Goal: Check status: Check status

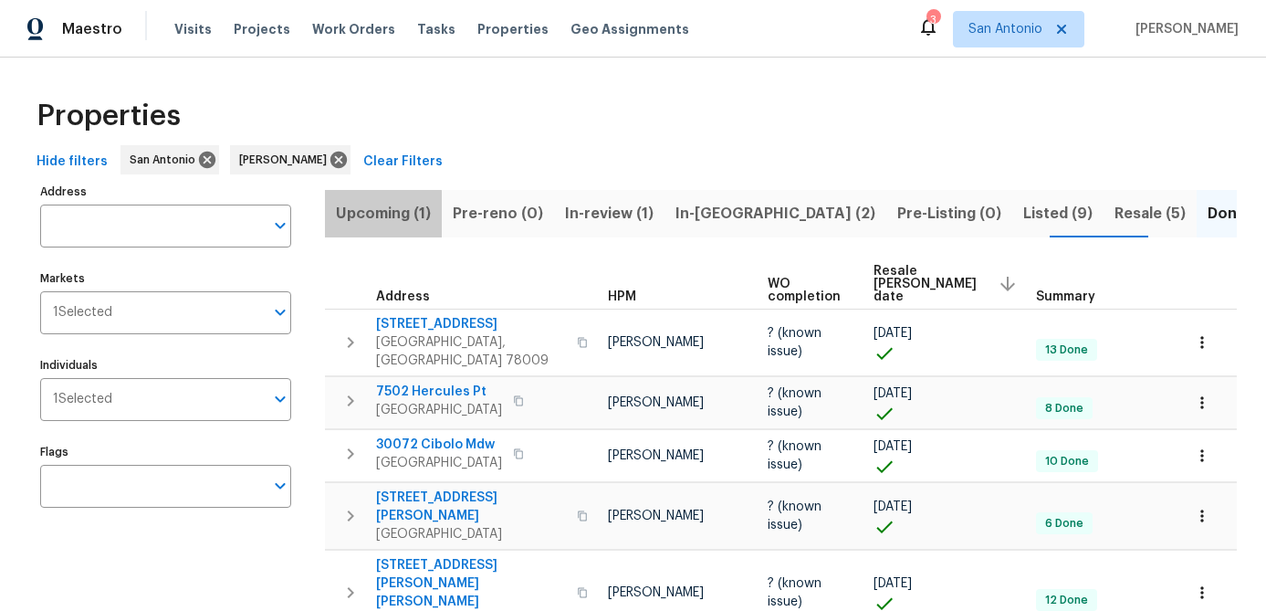
click at [361, 221] on span "Upcoming (1)" at bounding box center [383, 214] width 95 height 26
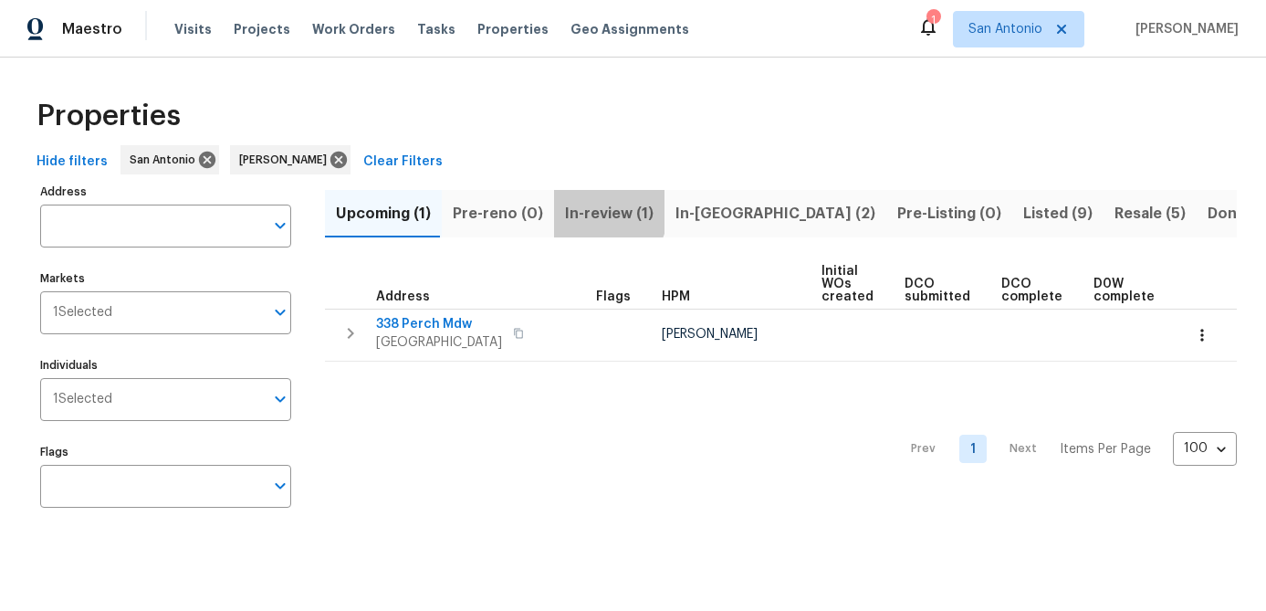
click at [591, 211] on span "In-review (1)" at bounding box center [609, 214] width 89 height 26
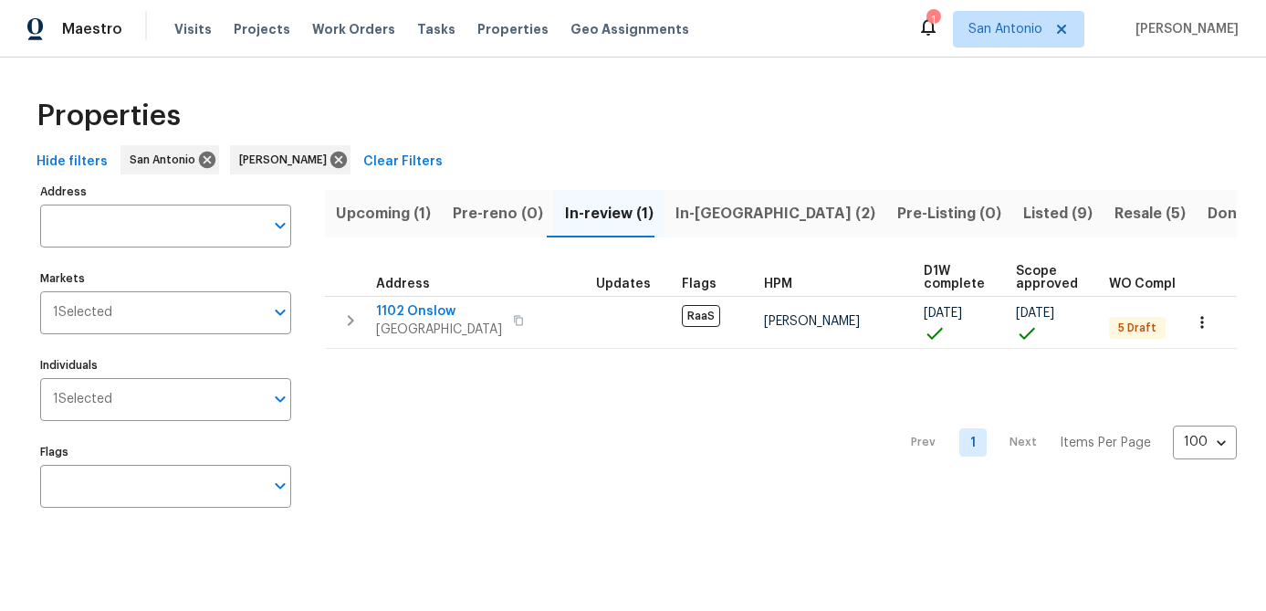
click at [385, 218] on span "Upcoming (1)" at bounding box center [383, 214] width 95 height 26
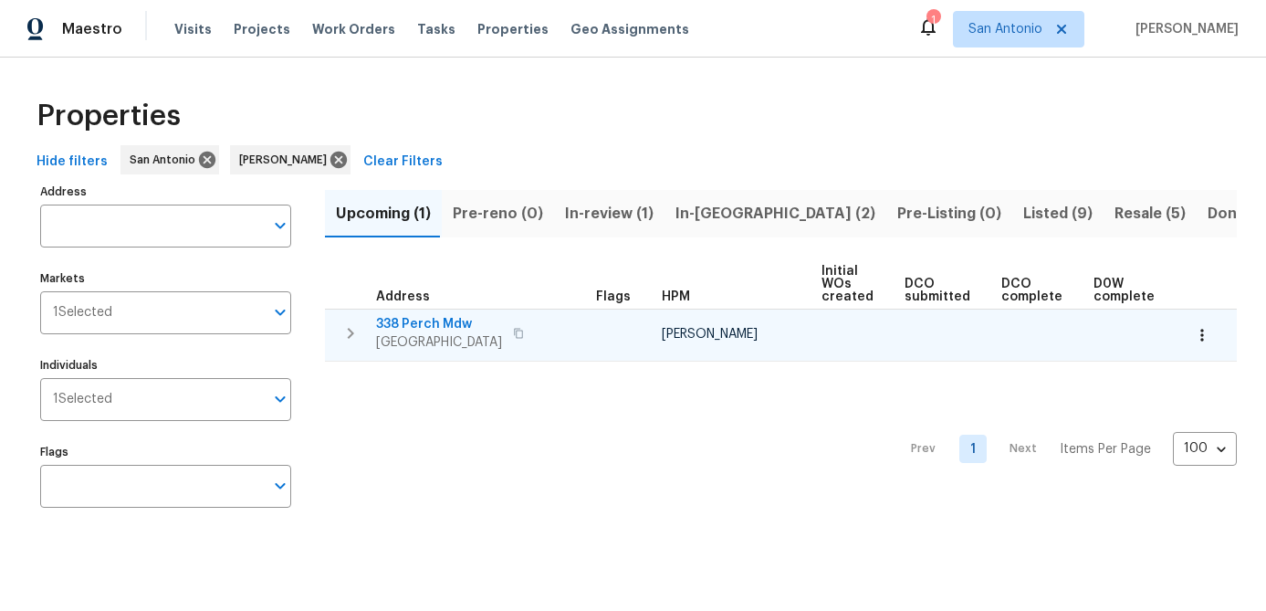
click at [402, 334] on span "[GEOGRAPHIC_DATA]" at bounding box center [439, 342] width 126 height 18
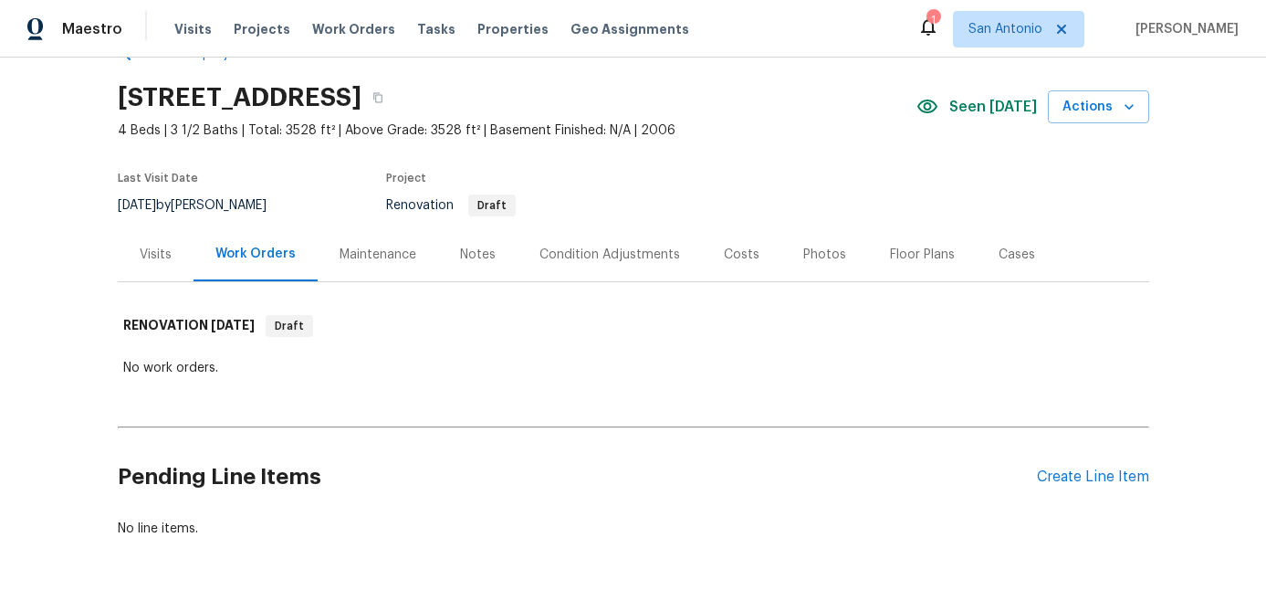
scroll to position [100, 0]
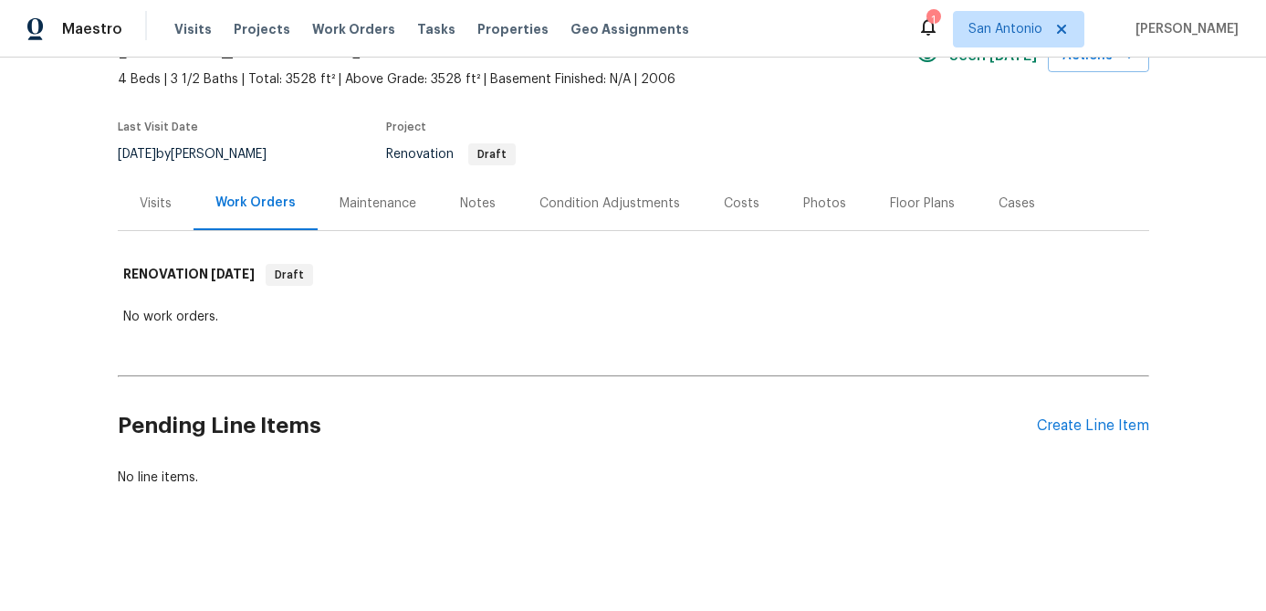
click at [460, 196] on div "Notes" at bounding box center [478, 203] width 36 height 18
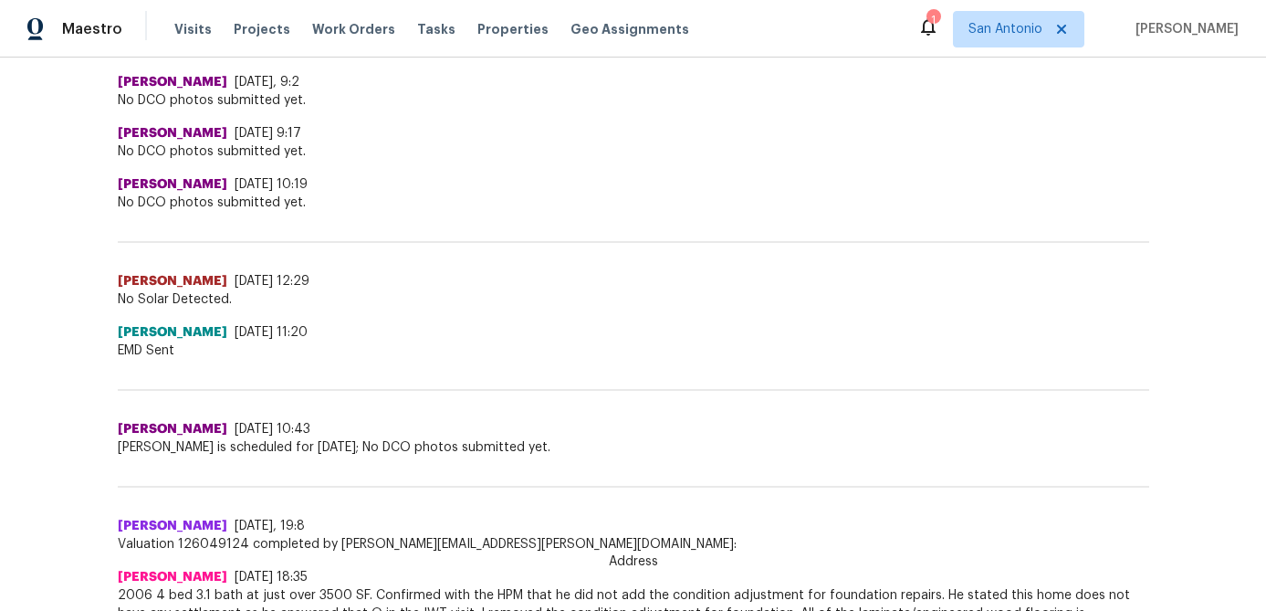
scroll to position [1343, 0]
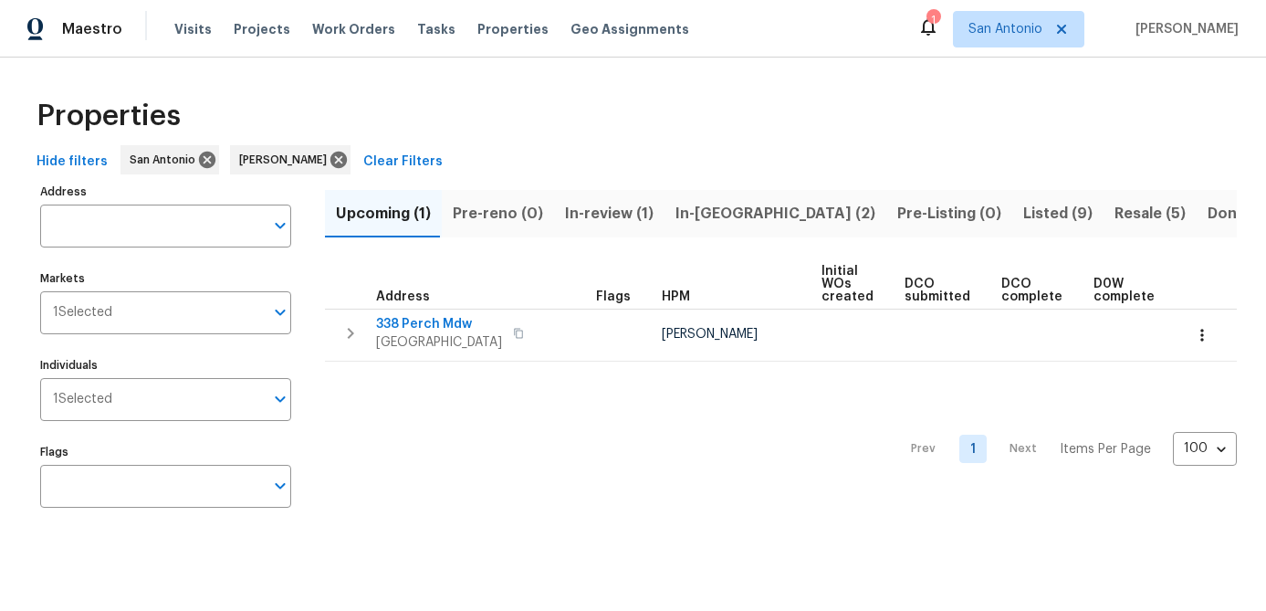
click at [718, 215] on span "In-reno (2)" at bounding box center [775, 214] width 200 height 26
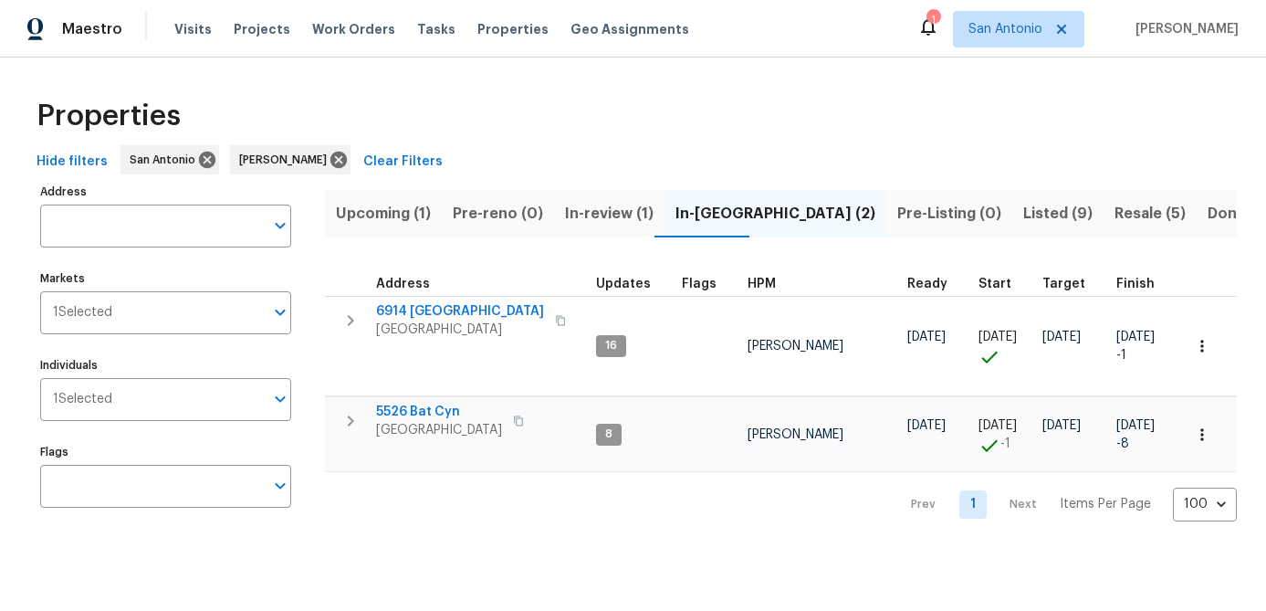
click at [1023, 215] on span "Listed (9)" at bounding box center [1057, 214] width 69 height 26
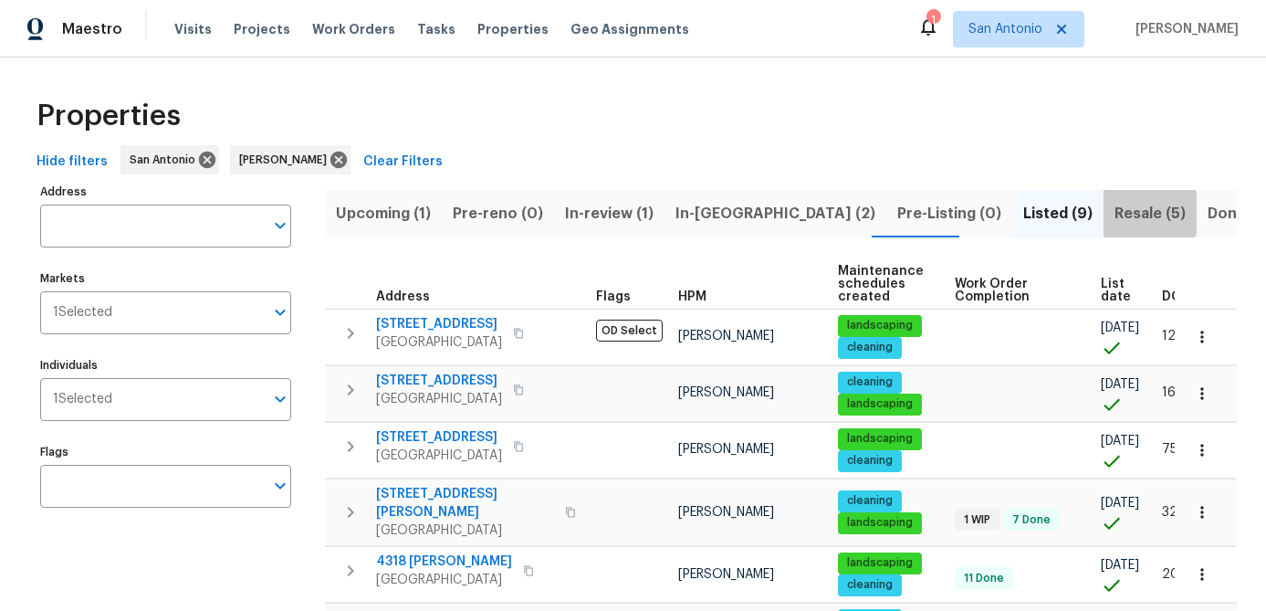
click at [1114, 213] on span "Resale (5)" at bounding box center [1149, 214] width 71 height 26
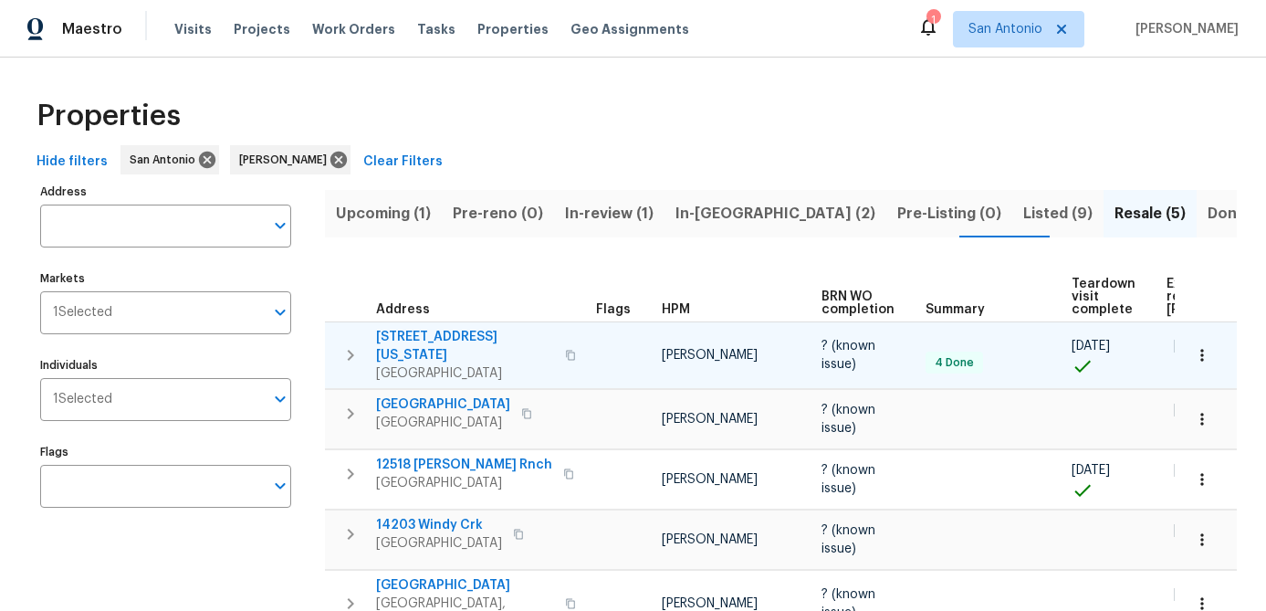
click at [443, 364] on span "San Antonio, TX 78203" at bounding box center [465, 373] width 178 height 18
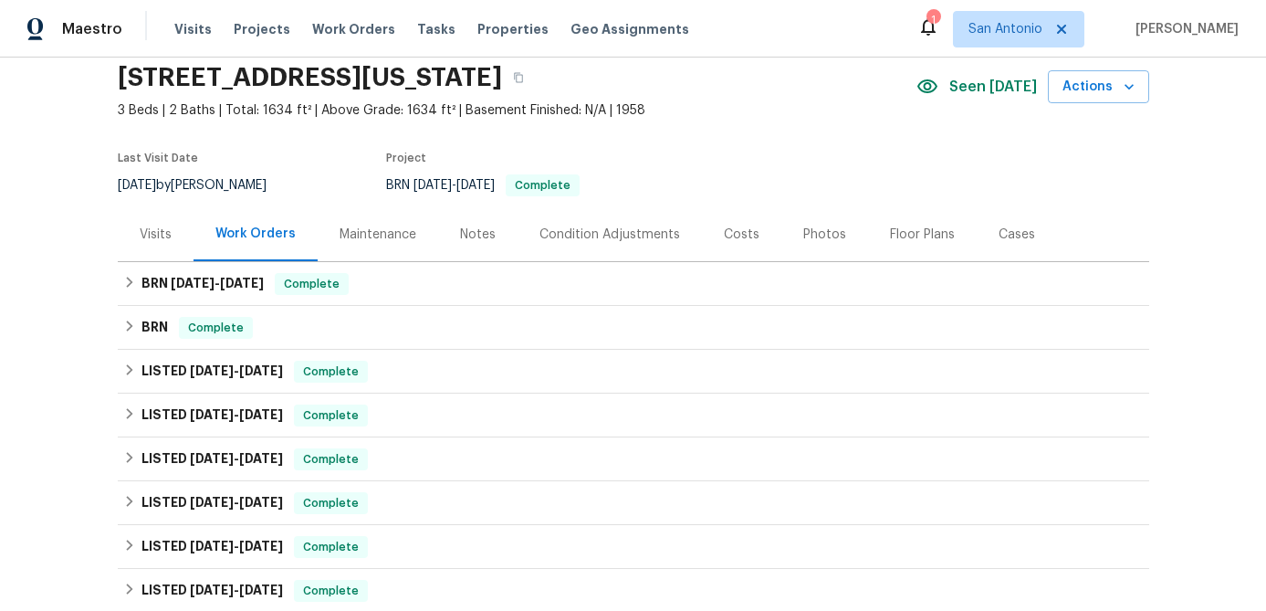
scroll to position [114, 0]
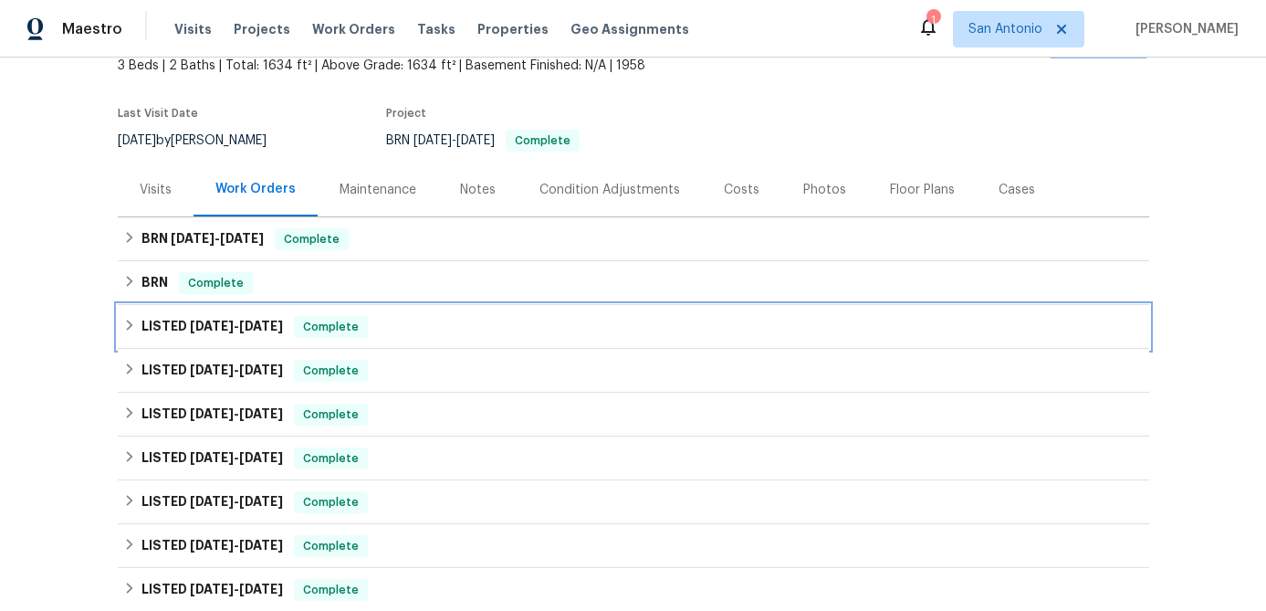
click at [322, 323] on span "Complete" at bounding box center [331, 327] width 70 height 18
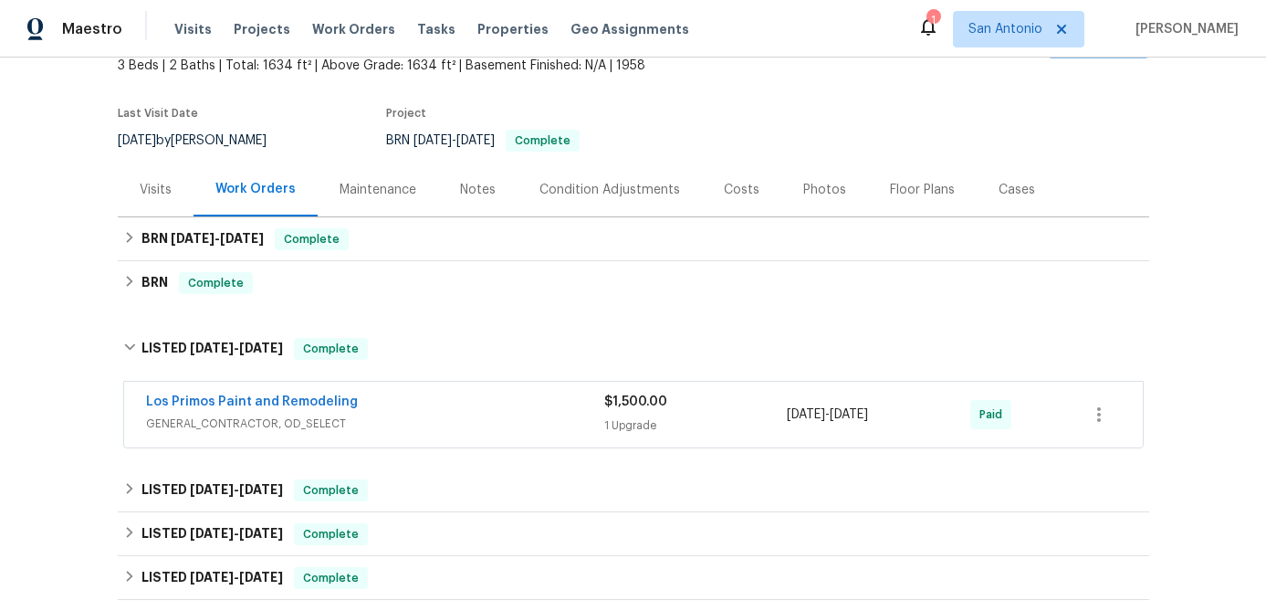
click at [427, 416] on span "GENERAL_CONTRACTOR, OD_SELECT" at bounding box center [375, 423] width 458 height 18
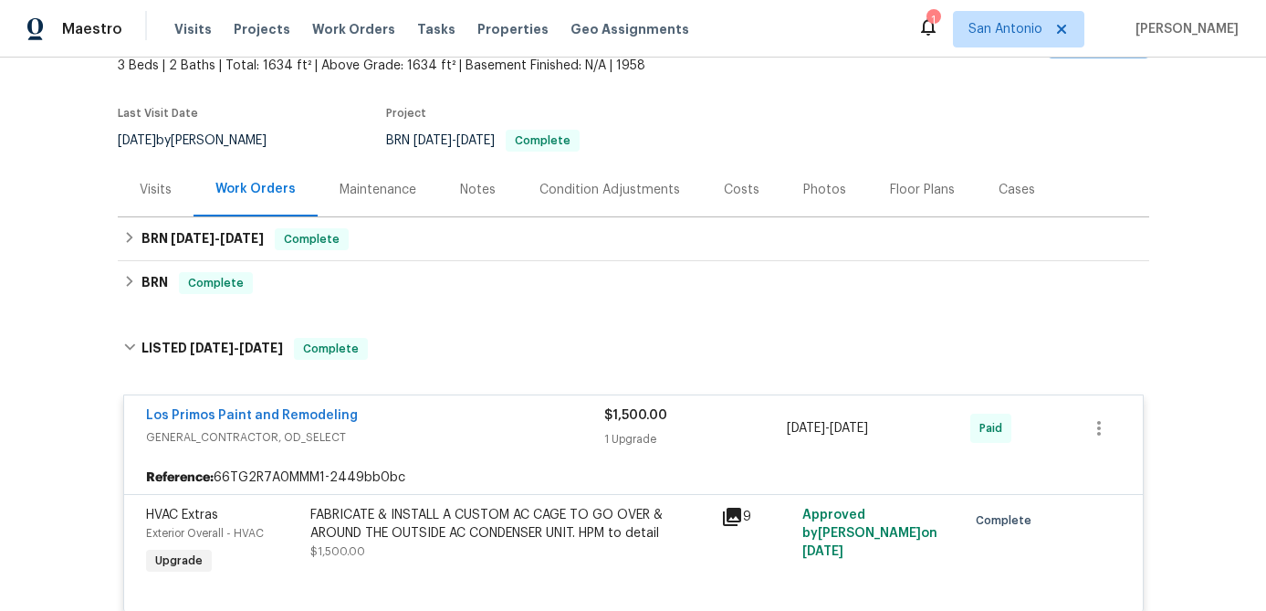
click at [427, 416] on div "Los Primos Paint and Remodeling" at bounding box center [375, 417] width 458 height 22
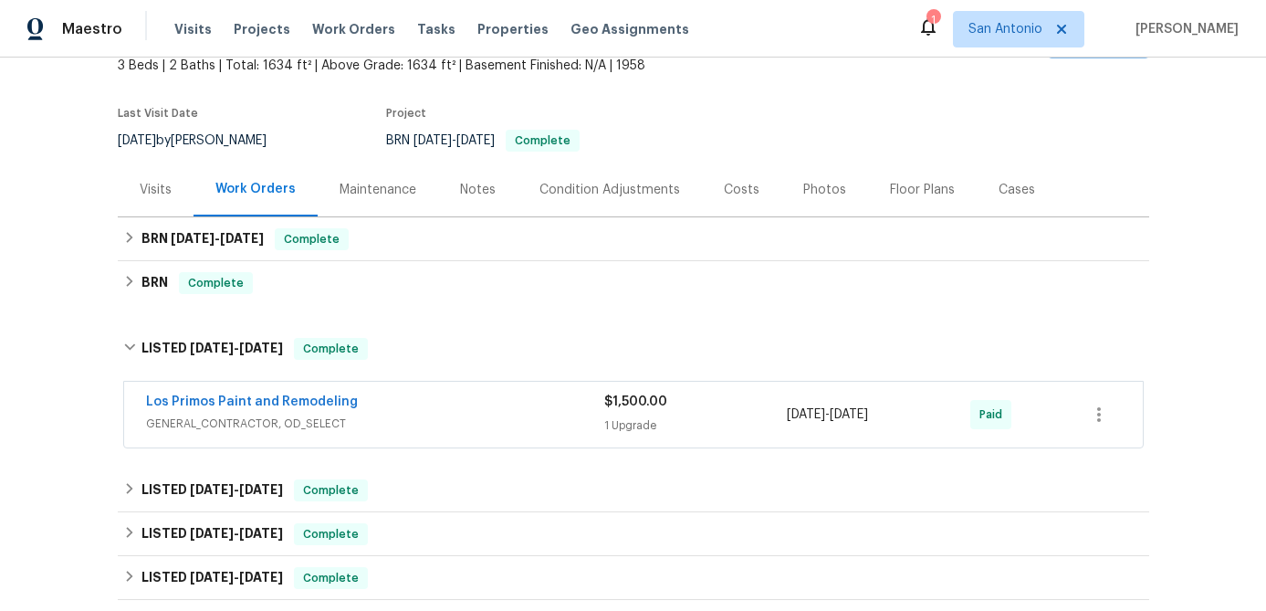
click at [381, 394] on div "Los Primos Paint and Remodeling" at bounding box center [375, 403] width 458 height 22
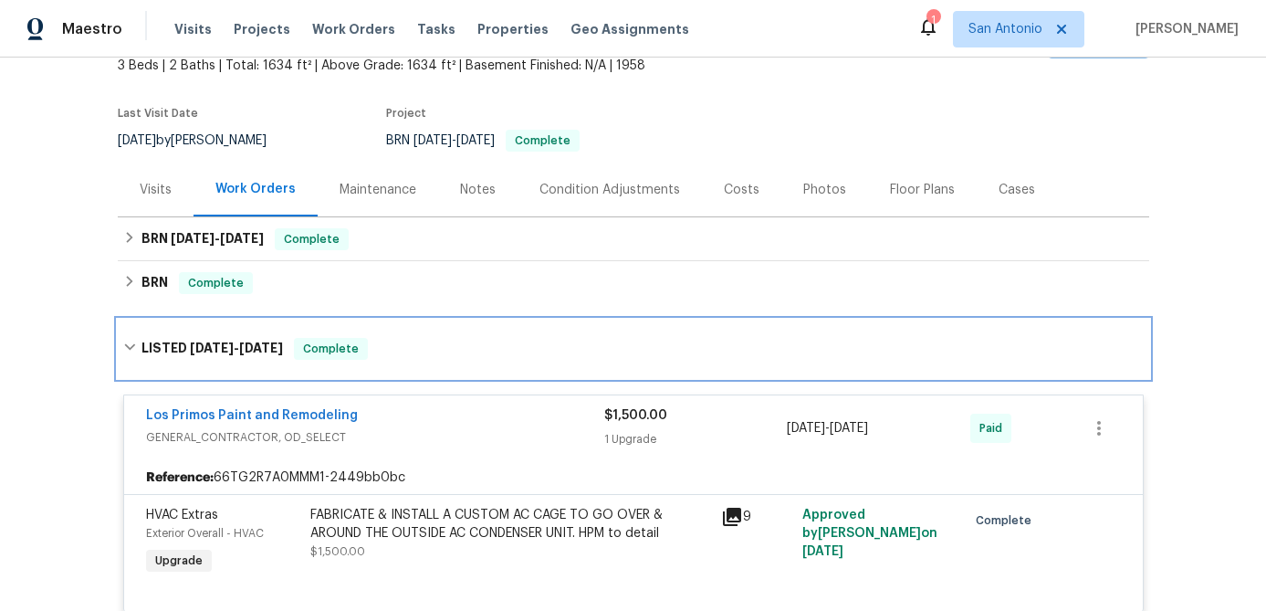
click at [354, 353] on span "Complete" at bounding box center [331, 349] width 70 height 18
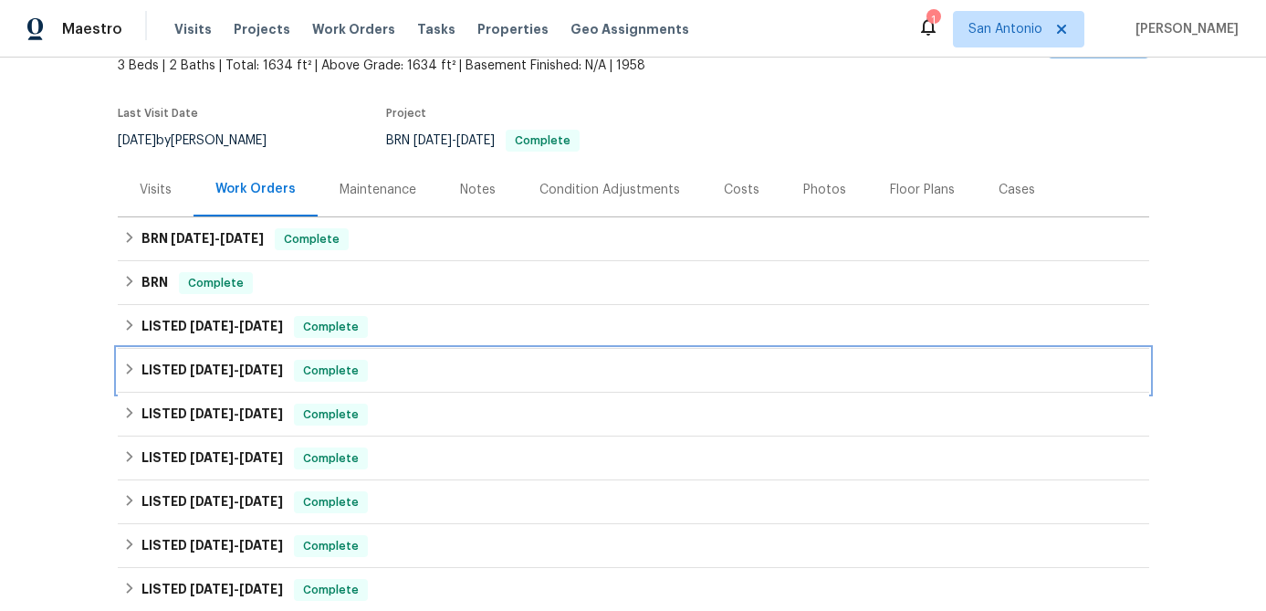
click at [350, 367] on span "Complete" at bounding box center [331, 370] width 70 height 18
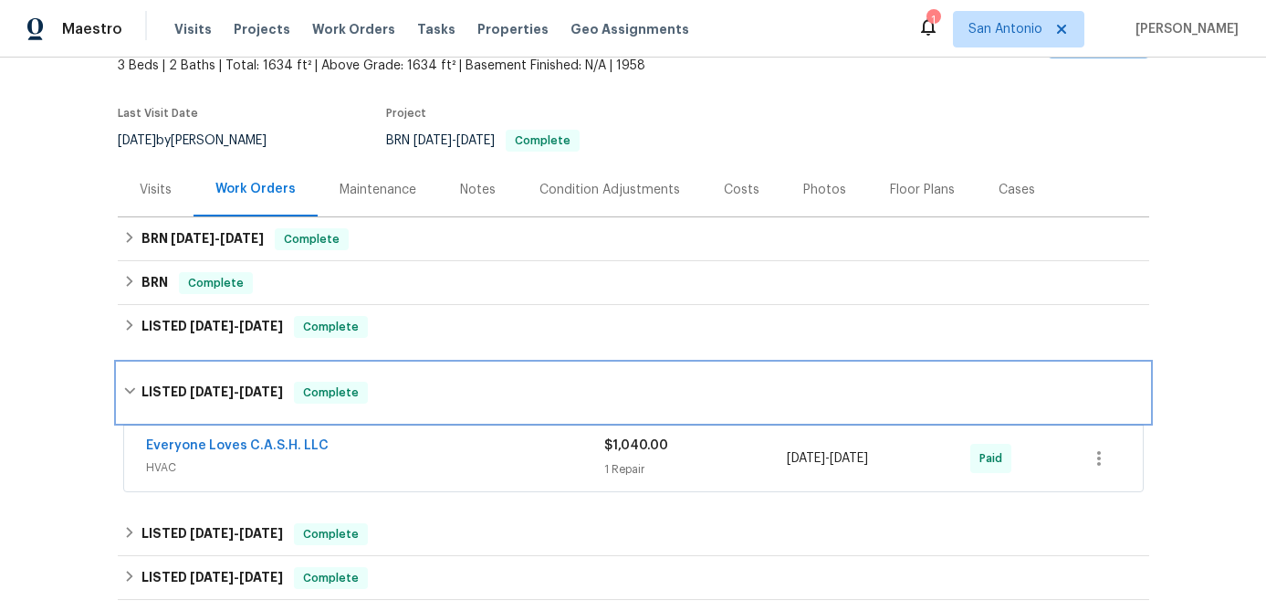
click at [347, 383] on span "Complete" at bounding box center [331, 392] width 70 height 18
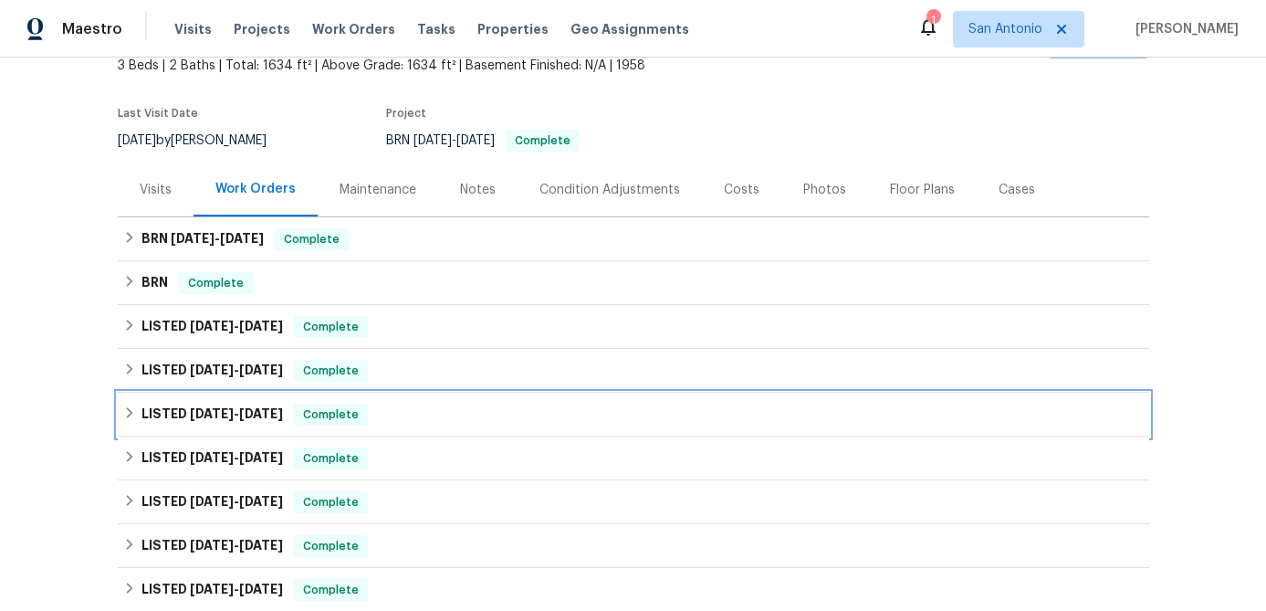
click at [339, 414] on span "Complete" at bounding box center [331, 414] width 70 height 18
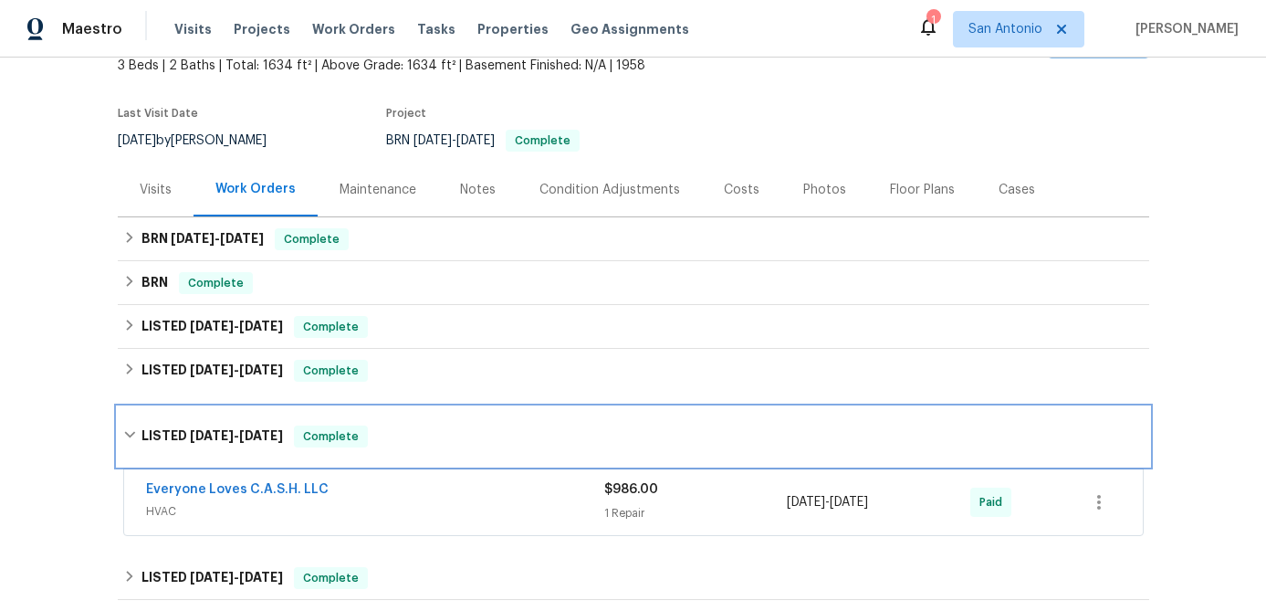
click at [333, 427] on span "Complete" at bounding box center [331, 436] width 70 height 18
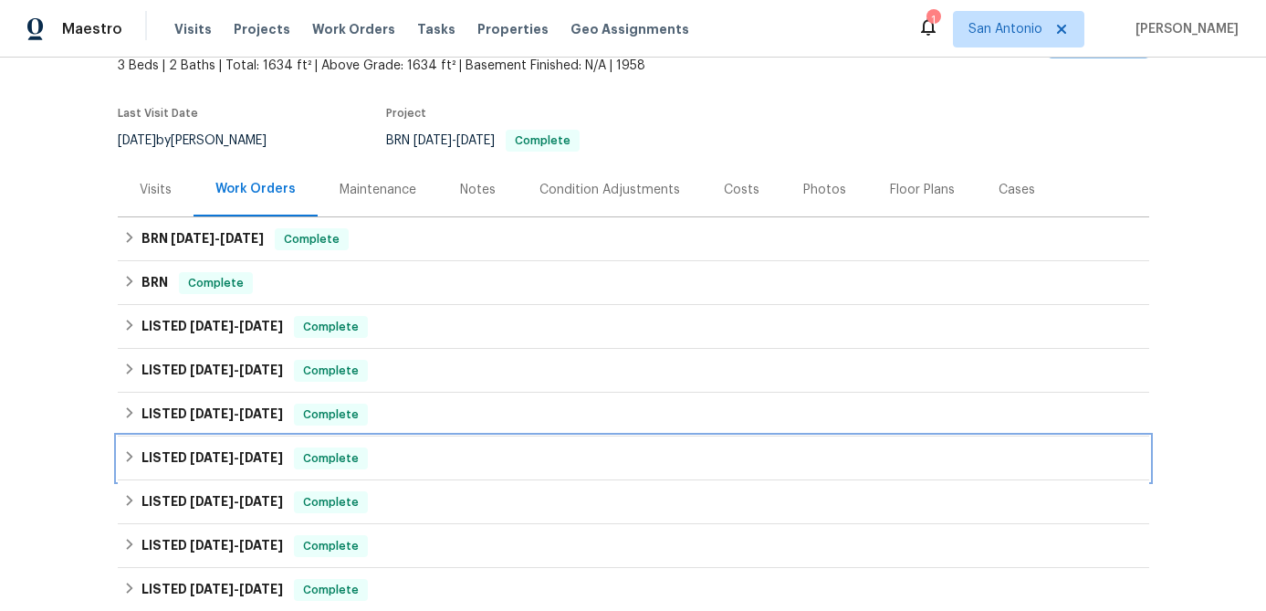
click at [333, 449] on span "Complete" at bounding box center [331, 458] width 70 height 18
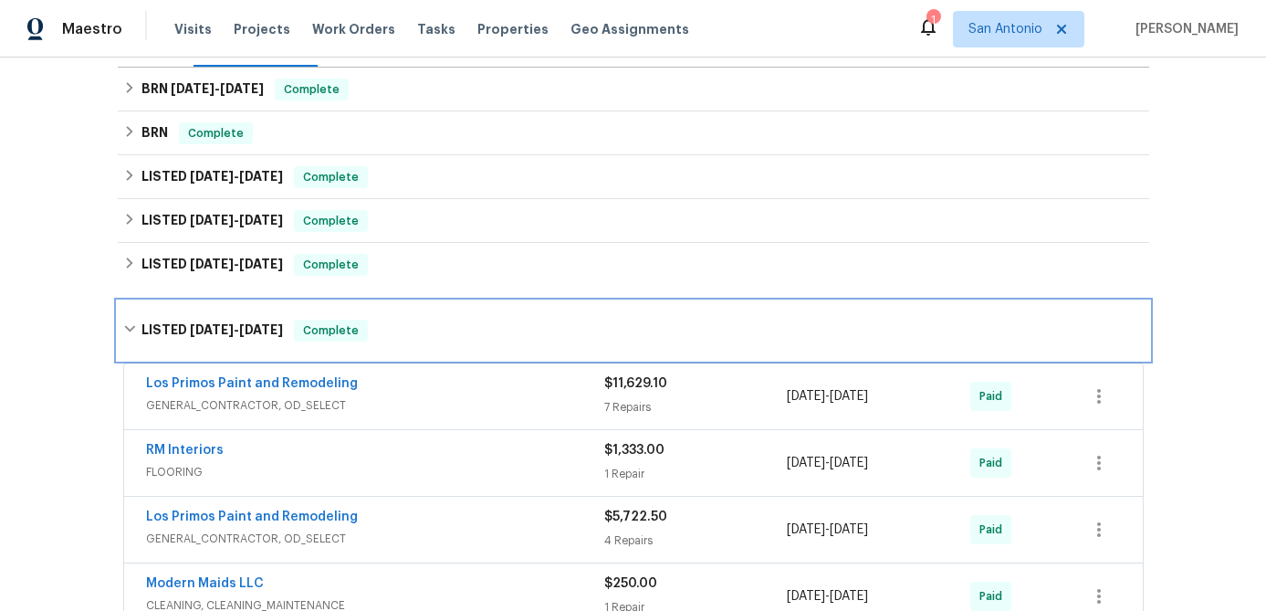
scroll to position [314, 0]
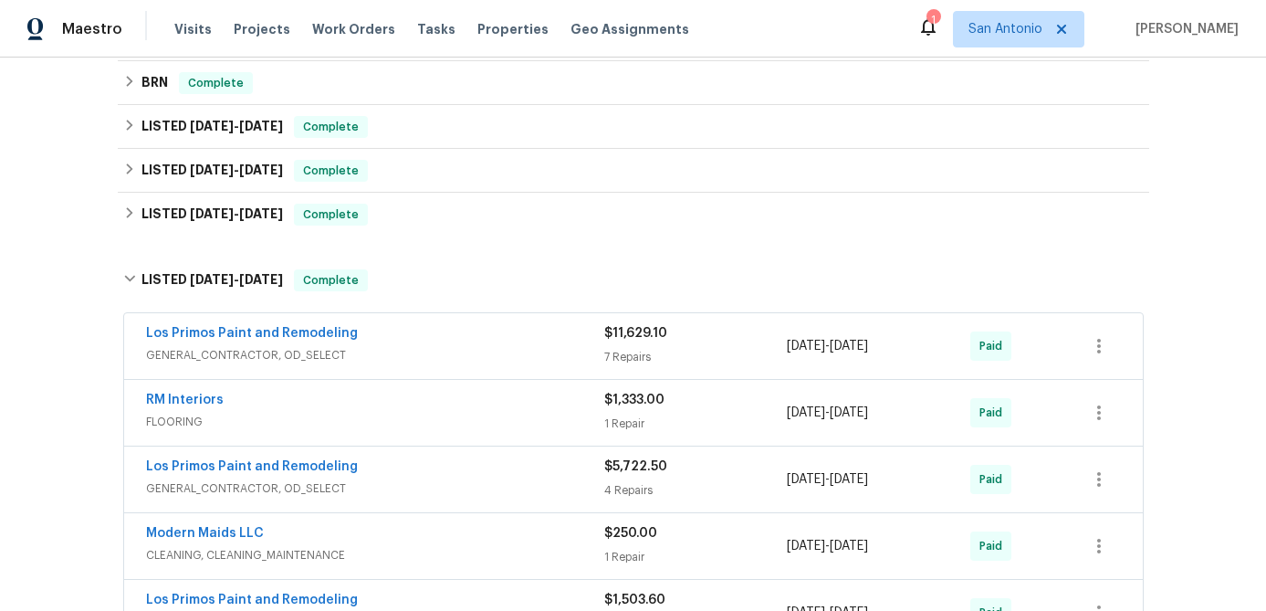
click at [463, 344] on div "Los Primos Paint and Remodeling" at bounding box center [375, 335] width 458 height 22
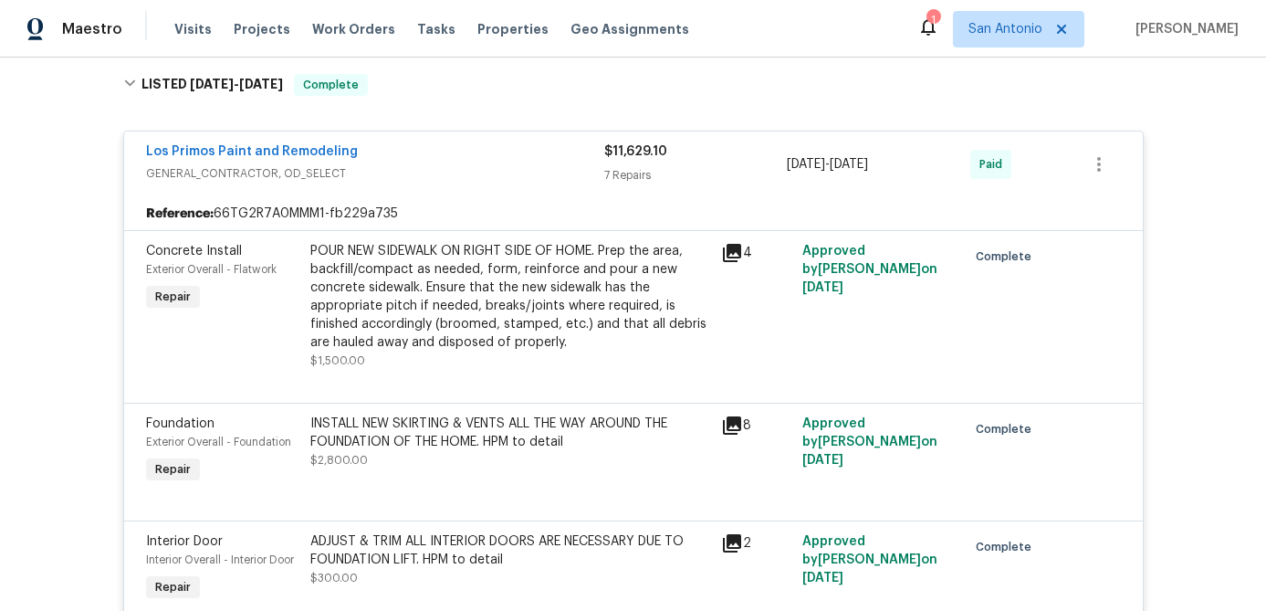
scroll to position [505, 0]
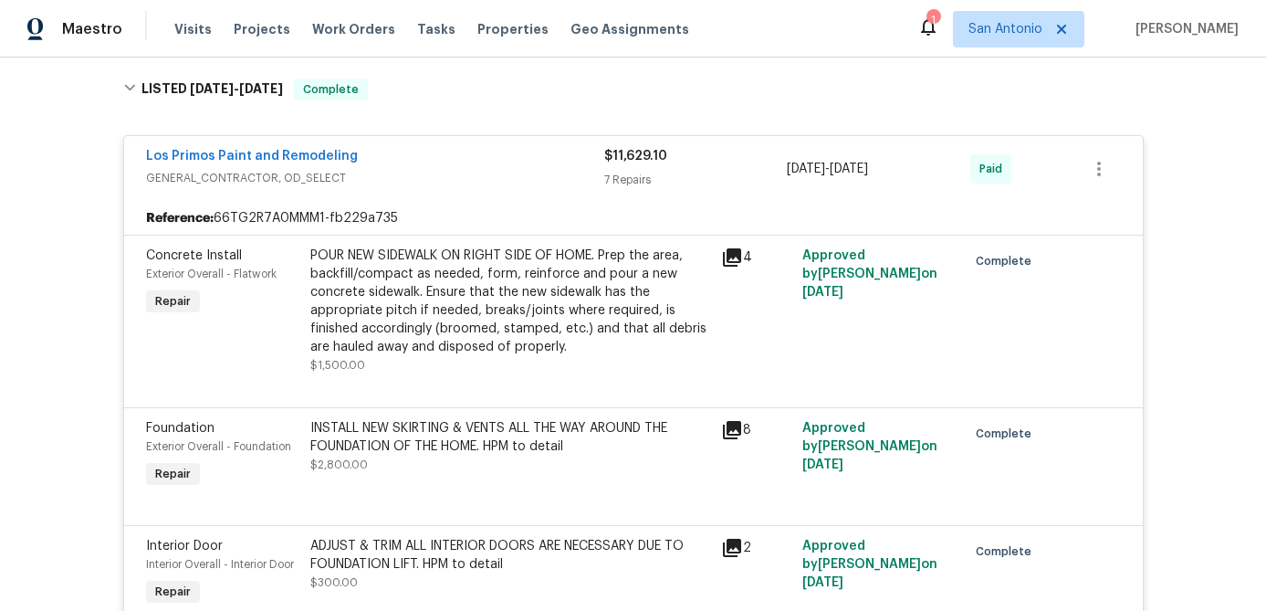
click at [467, 166] on div "Los Primos Paint and Remodeling" at bounding box center [375, 158] width 458 height 22
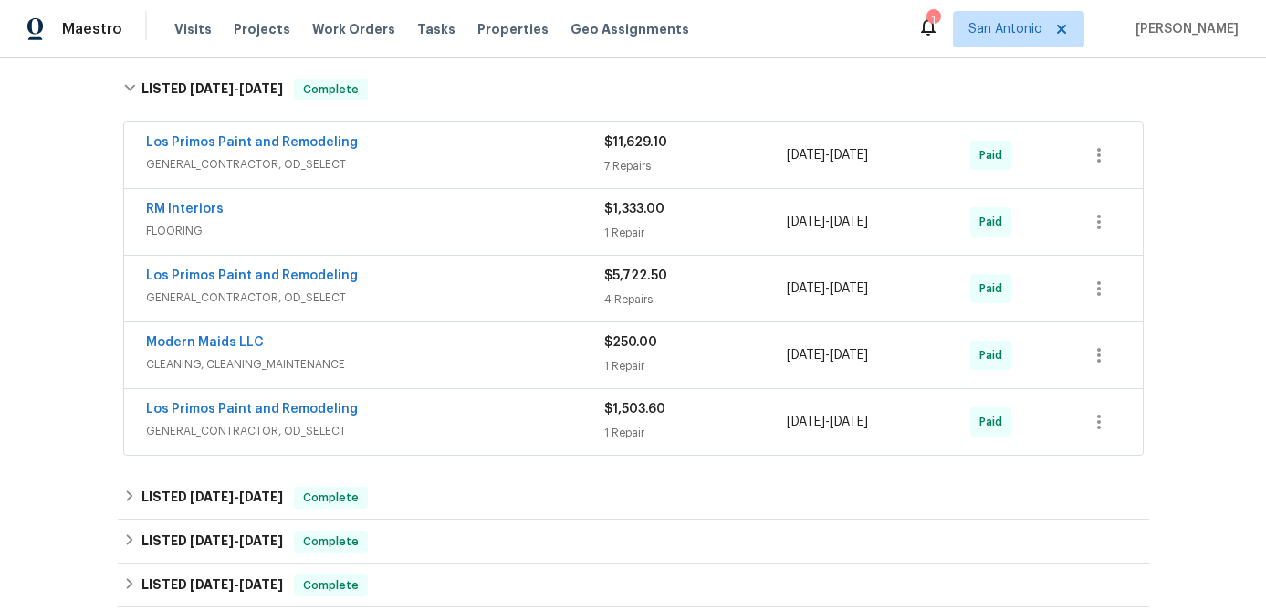
click at [464, 425] on span "GENERAL_CONTRACTOR, OD_SELECT" at bounding box center [375, 431] width 458 height 18
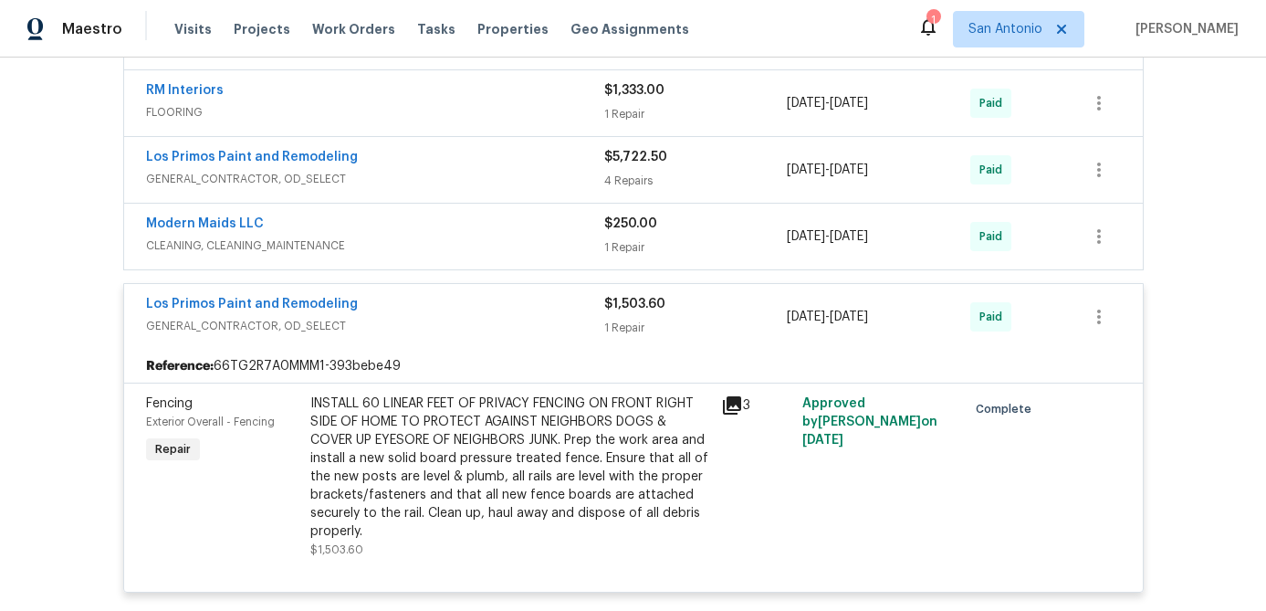
scroll to position [624, 0]
click at [457, 304] on div "Los Primos Paint and Remodeling" at bounding box center [375, 305] width 458 height 22
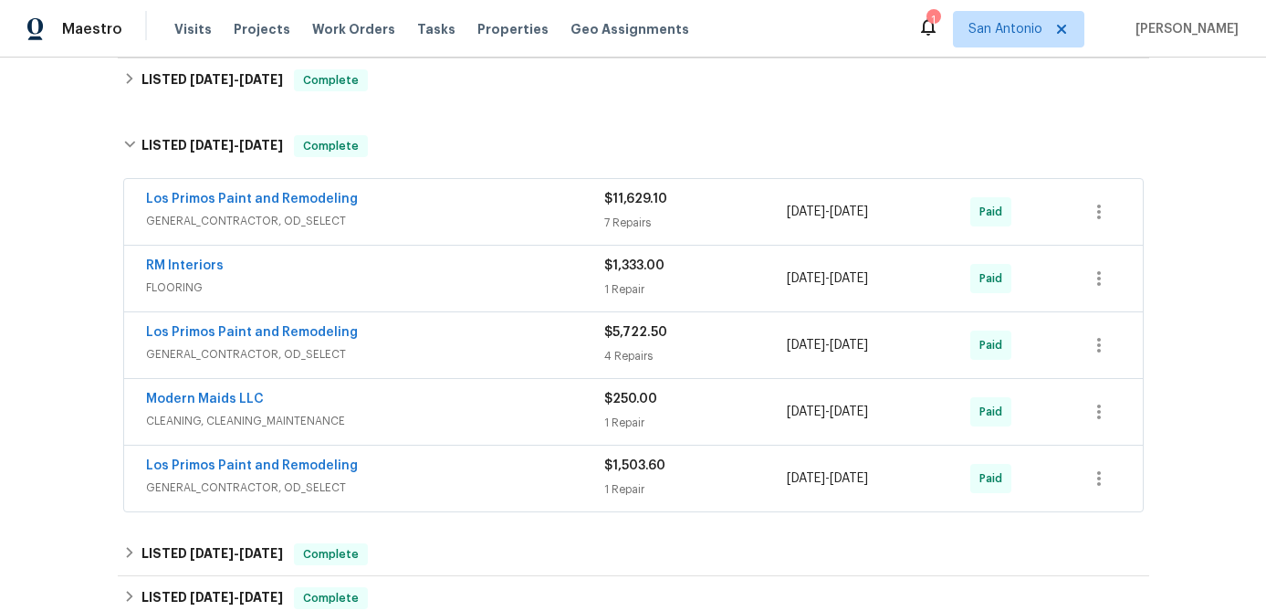
scroll to position [425, 0]
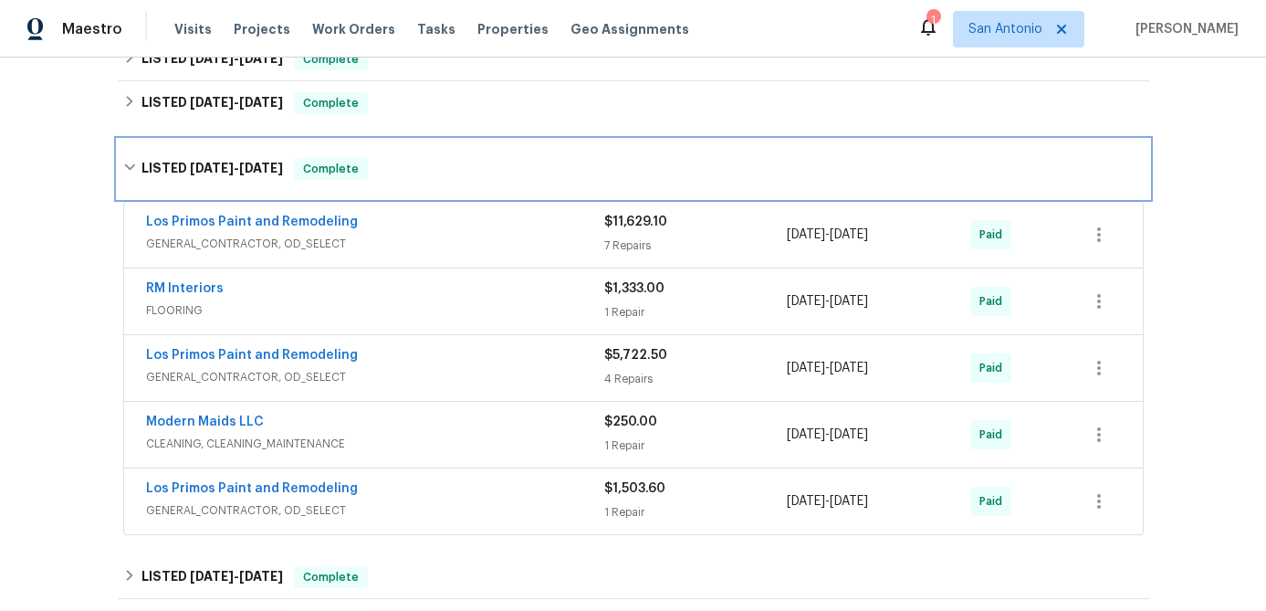
click at [349, 172] on span "Complete" at bounding box center [331, 169] width 70 height 18
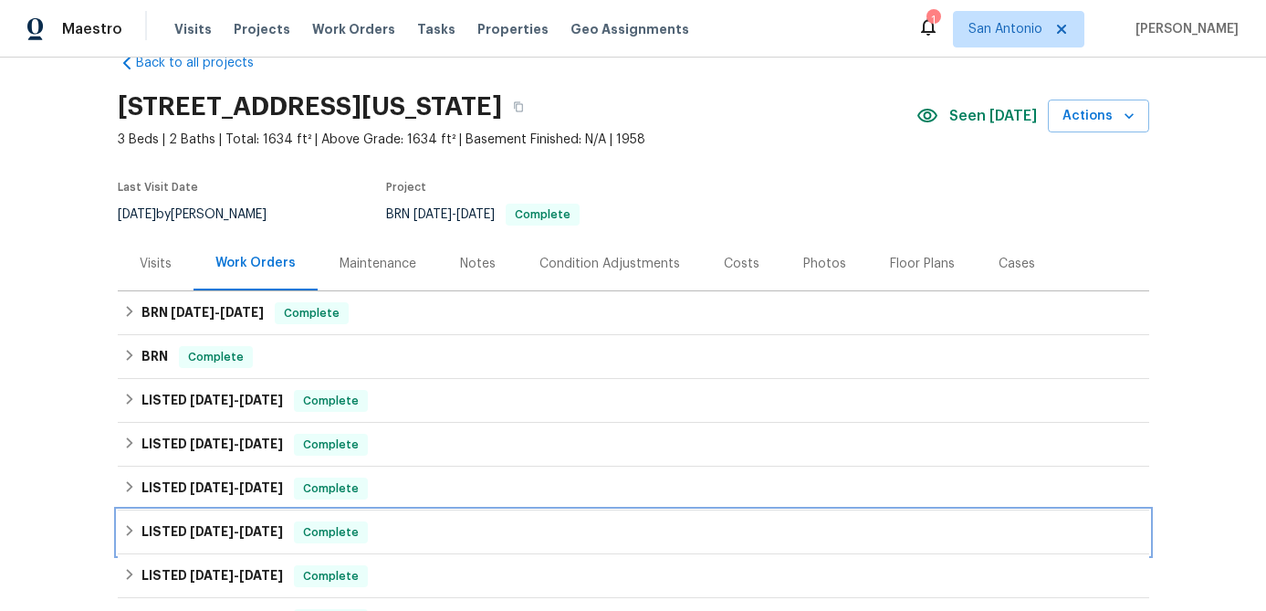
scroll to position [0, 0]
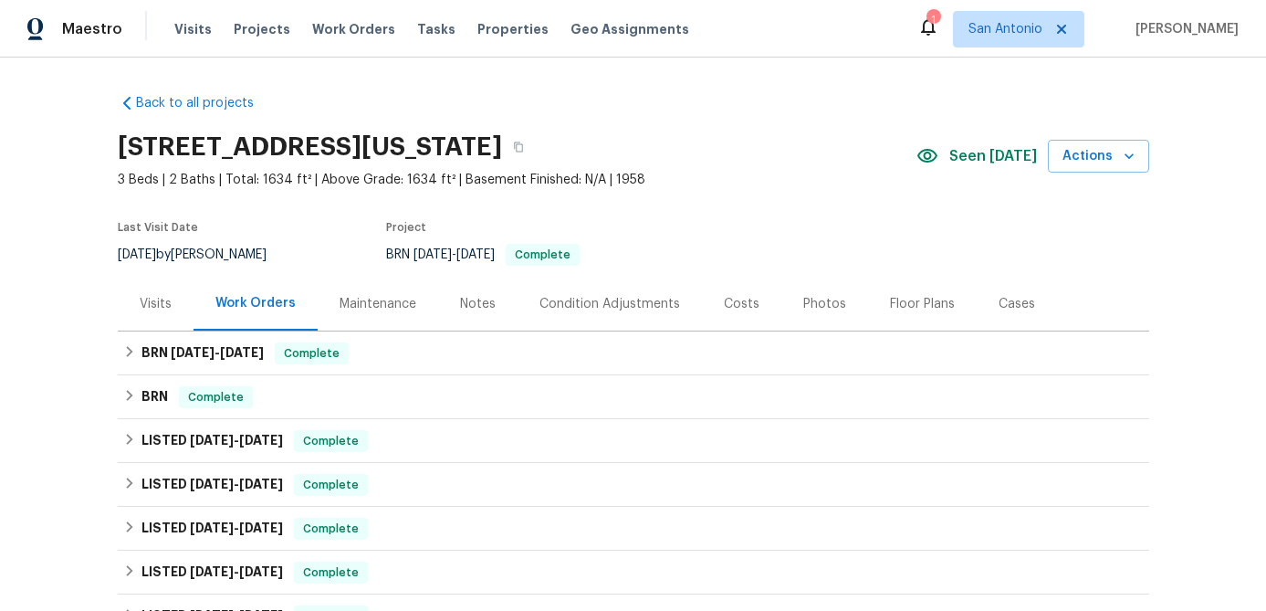
click at [475, 305] on div "Notes" at bounding box center [478, 304] width 36 height 18
